Goal: Task Accomplishment & Management: Use online tool/utility

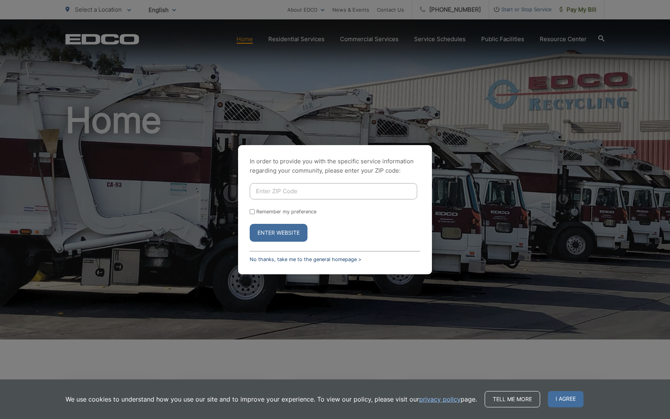
click at [312, 257] on link "No thanks, take me to the general homepage >" at bounding box center [306, 259] width 112 height 6
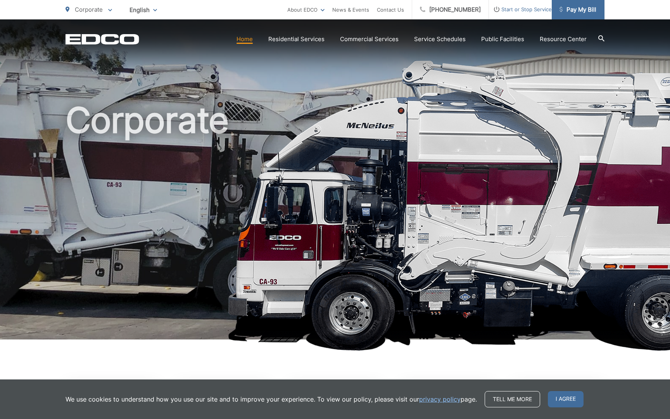
click at [578, 10] on span "Pay My Bill" at bounding box center [577, 9] width 37 height 9
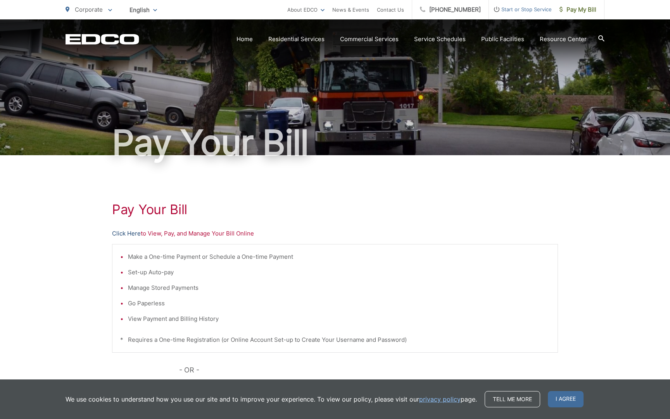
click at [129, 234] on link "Click Here" at bounding box center [126, 233] width 29 height 9
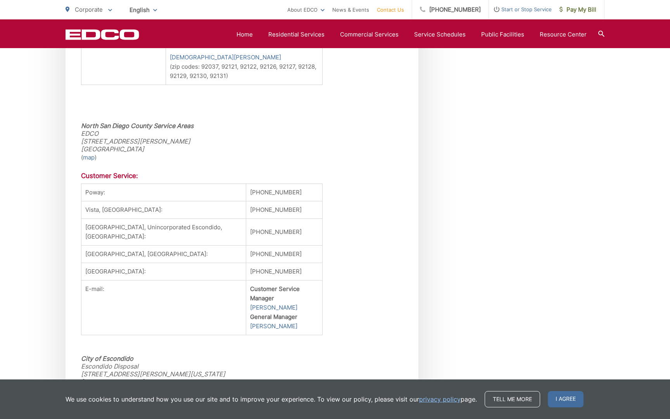
scroll to position [658, 0]
